Goal: Task Accomplishment & Management: Use online tool/utility

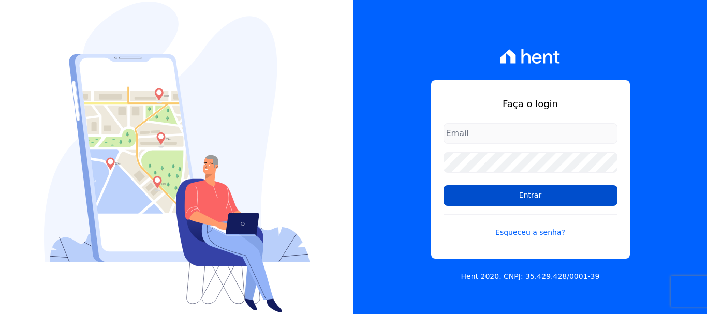
type input "[EMAIL_ADDRESS][DOMAIN_NAME]"
click at [539, 189] on input "Entrar" at bounding box center [531, 195] width 174 height 21
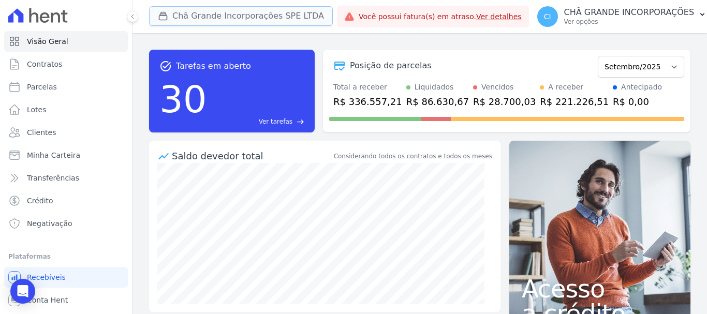
click at [207, 19] on button "Chã Grande Incorporações SPE LTDA" at bounding box center [241, 16] width 184 height 20
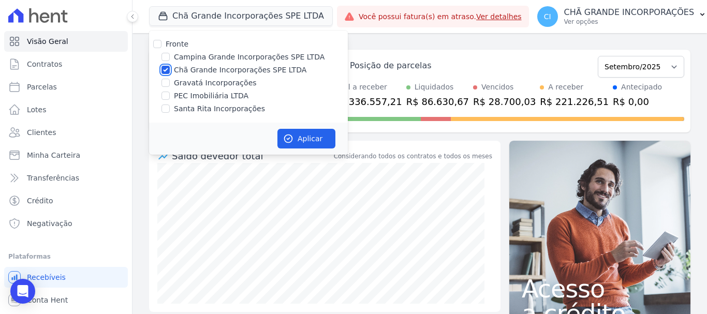
click at [165, 68] on input "Chã Grande Incorporações SPE LTDA" at bounding box center [166, 70] width 8 height 8
checkbox input "false"
click at [166, 113] on div at bounding box center [166, 109] width 8 height 10
click at [166, 110] on input "Santa Rita Incorporações" at bounding box center [166, 109] width 8 height 8
checkbox input "true"
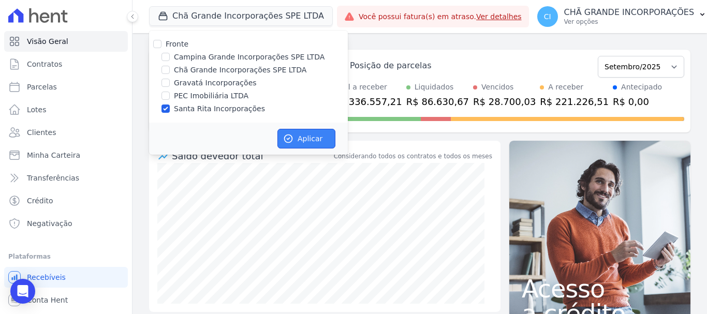
click at [320, 141] on button "Aplicar" at bounding box center [306, 139] width 58 height 20
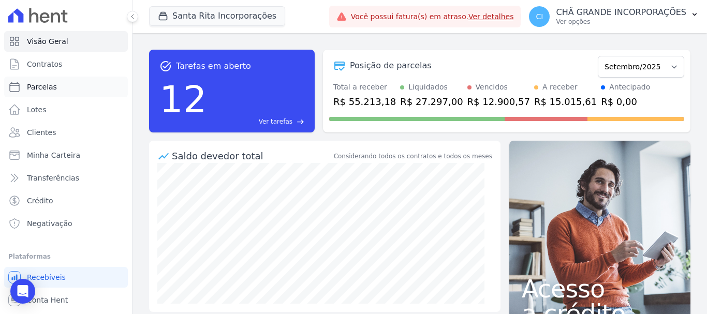
click at [49, 86] on span "Parcelas" at bounding box center [42, 87] width 30 height 10
select select
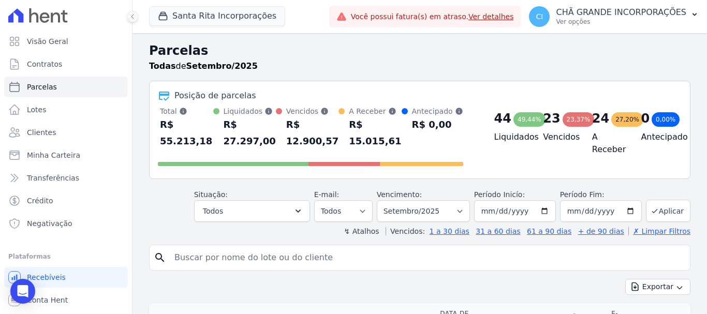
click at [212, 247] on input "search" at bounding box center [427, 257] width 518 height 21
type input "CICERO SALVADOR MATIAS VIEIRA"
select select
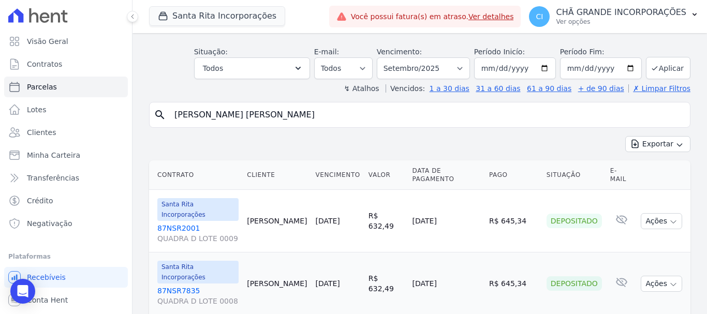
scroll to position [146, 0]
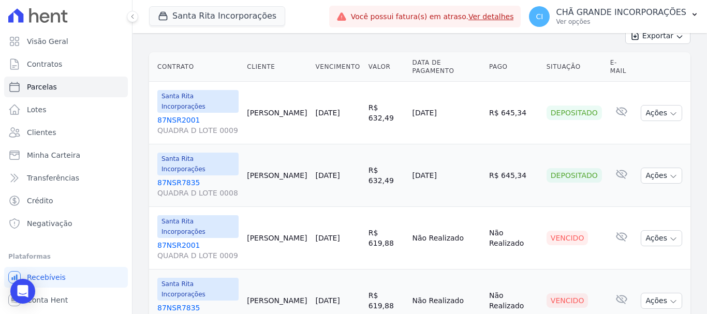
click at [169, 240] on link "87NSR2001 QUADRA D LOTE 0009" at bounding box center [197, 250] width 81 height 21
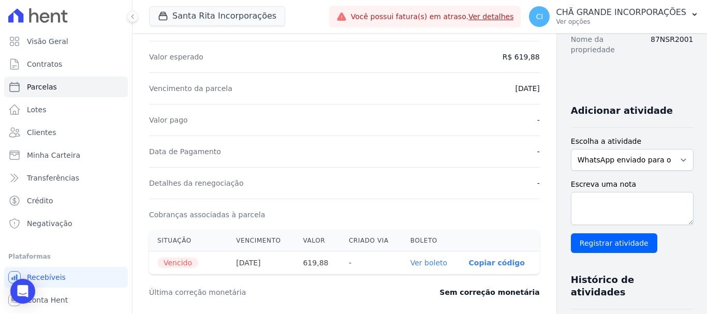
scroll to position [207, 0]
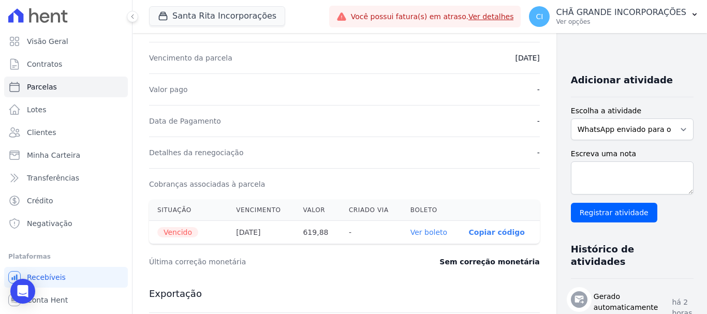
click at [412, 231] on link "Ver boleto" at bounding box center [428, 232] width 37 height 8
select select
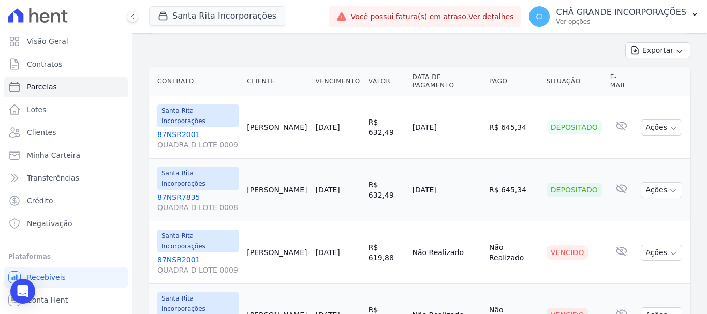
scroll to position [146, 0]
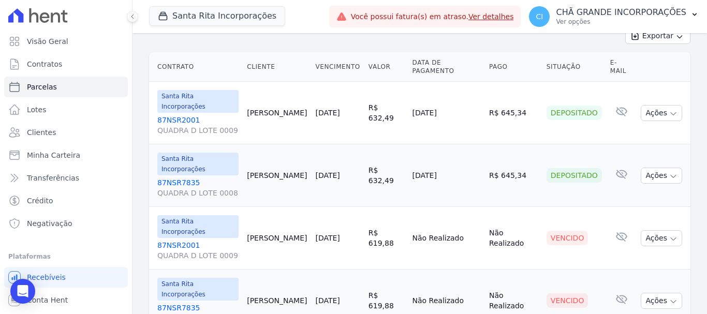
click at [182, 303] on link "87NSR7835 QUADRA D LOTE 0008" at bounding box center [197, 313] width 81 height 21
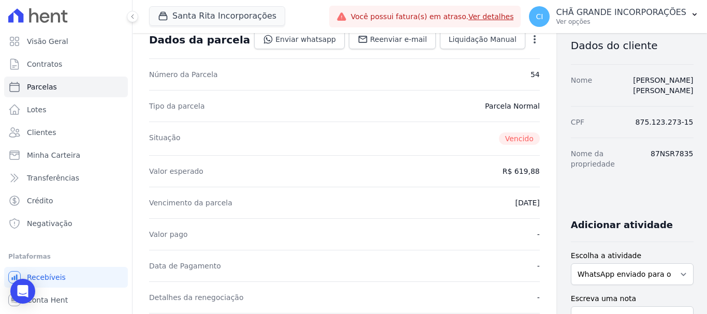
scroll to position [259, 0]
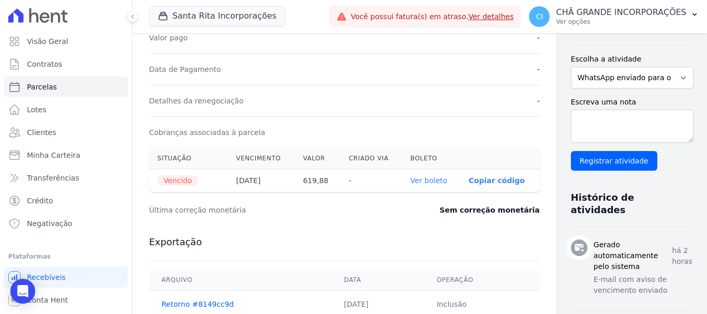
click at [413, 181] on link "Ver boleto" at bounding box center [428, 181] width 37 height 8
select select
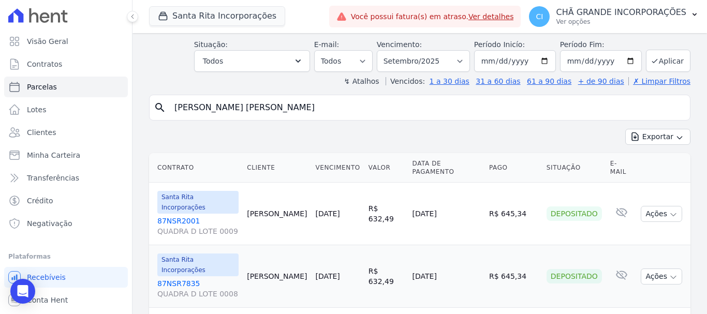
scroll to position [43, 0]
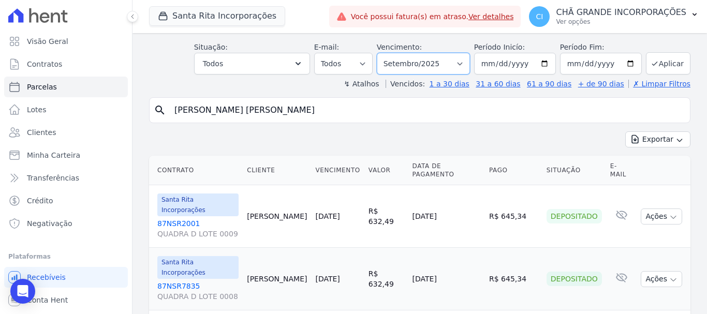
click at [462, 62] on select "Filtrar por período ──────── Todos os meses Novembro/2020 Dezembro/2020 Janeiro…" at bounding box center [423, 64] width 93 height 22
select select "08/2025"
click at [384, 53] on select "Filtrar por período ──────── Todos os meses Novembro/2020 Dezembro/2020 Janeiro…" at bounding box center [423, 64] width 93 height 22
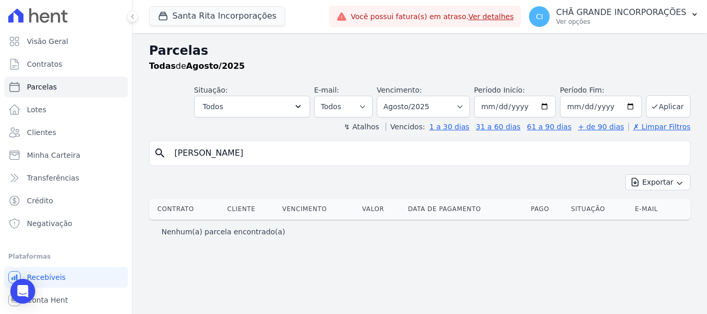
select select
click at [470, 105] on select "Filtrar por período ──────── Todos os meses Novembro/2020 Dezembro/2020 Janeiro…" at bounding box center [423, 107] width 93 height 22
select select "09/2025"
click at [391, 96] on select "Filtrar por período ──────── Todos os meses Novembro/2020 Dezembro/2020 Janeiro…" at bounding box center [423, 107] width 93 height 22
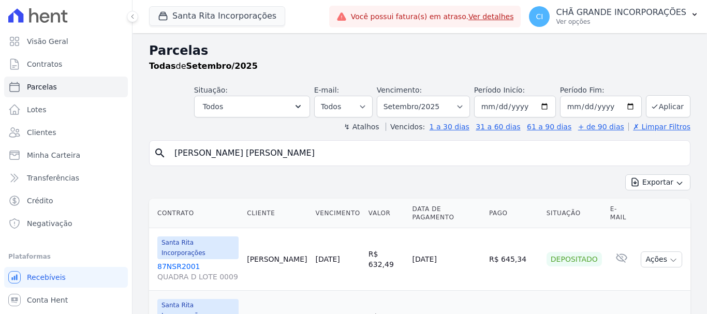
select select
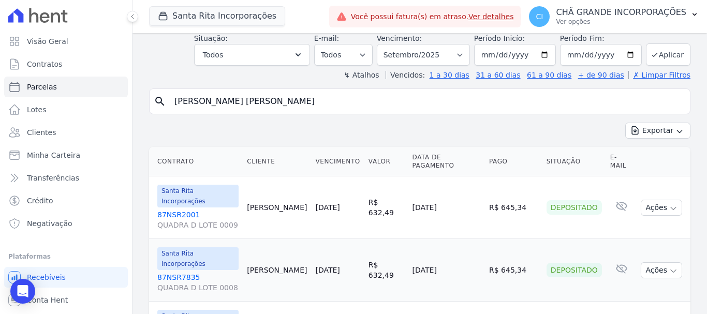
scroll to position [104, 0]
